Goal: Task Accomplishment & Management: Use online tool/utility

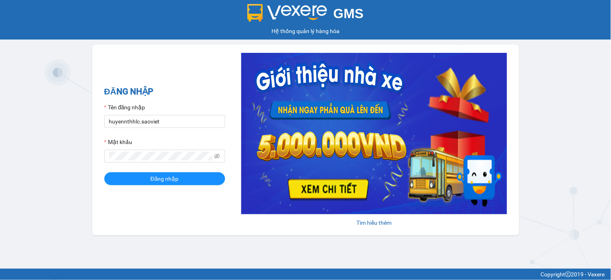
click at [187, 118] on input "huyennthhlc.saoviet" at bounding box center [164, 121] width 121 height 13
type input "giangmth_hhlc.saoviet"
click at [182, 162] on span at bounding box center [164, 155] width 121 height 13
click at [104, 172] on button "Đăng nhập" at bounding box center [164, 178] width 121 height 13
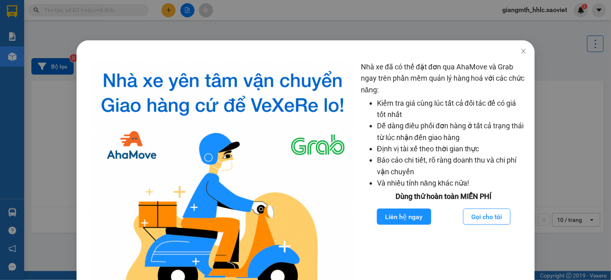
click at [133, 10] on div "Nhà xe đã có thể đặt đơn qua AhaMove và Grab ngay trên phần mềm quản lý hàng ho…" at bounding box center [305, 140] width 611 height 280
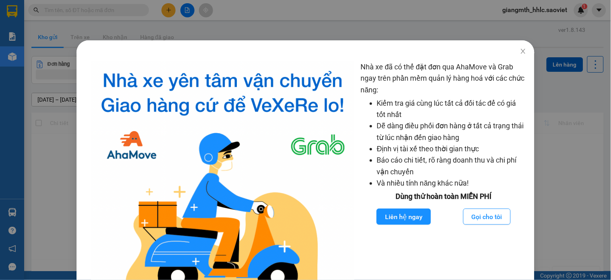
click at [133, 10] on div "Nhà xe đã có thể đặt đơn qua AhaMove và Grab ngay trên phần mềm quản lý hàng ho…" at bounding box center [305, 140] width 611 height 280
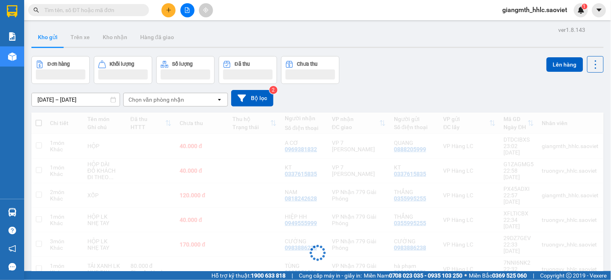
click at [133, 10] on input "text" at bounding box center [91, 10] width 95 height 9
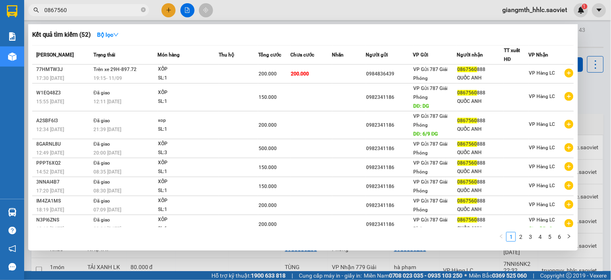
type input "0867560"
click at [281, 10] on div at bounding box center [305, 140] width 611 height 280
